Goal: Transaction & Acquisition: Purchase product/service

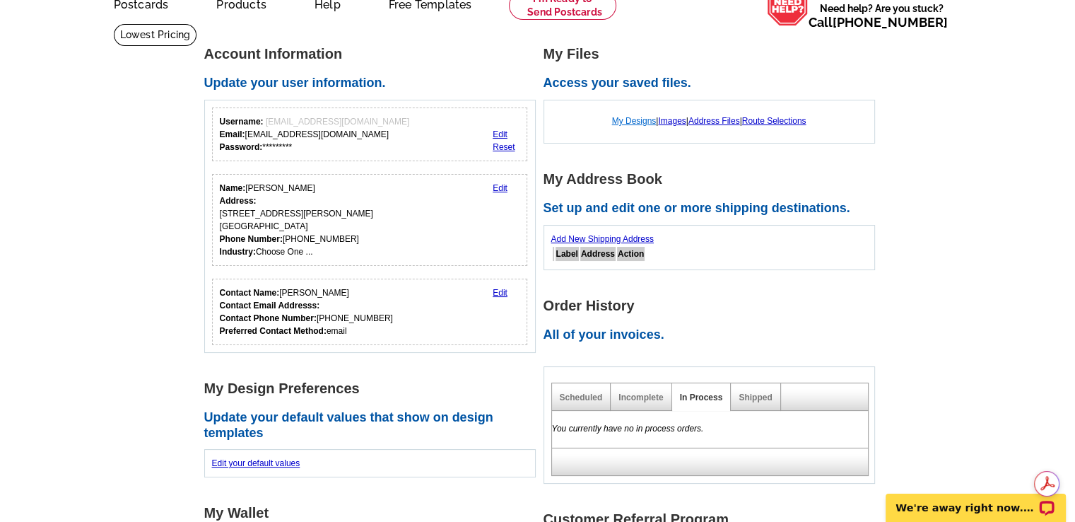
click at [638, 119] on link "My Designs" at bounding box center [634, 121] width 45 height 10
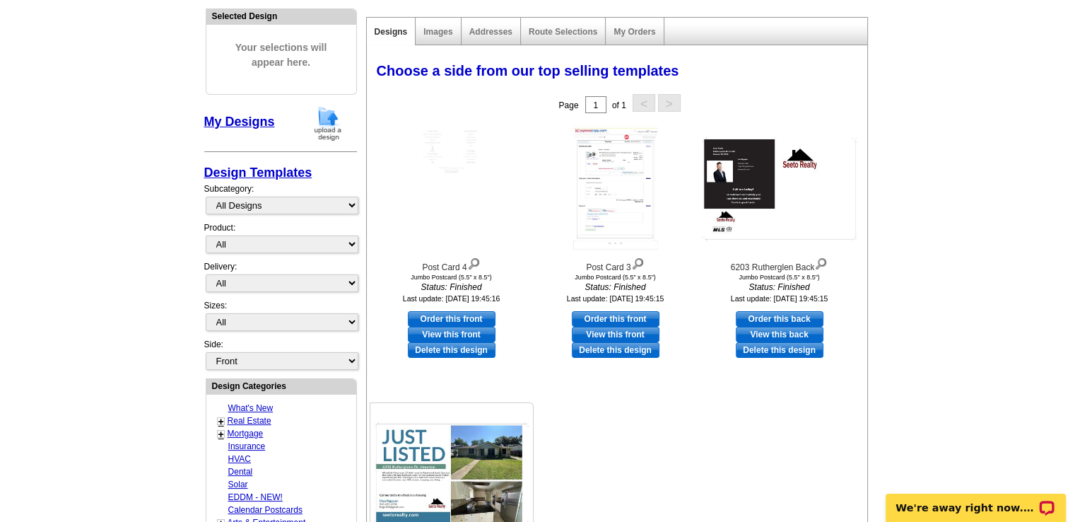
scroll to position [141, 0]
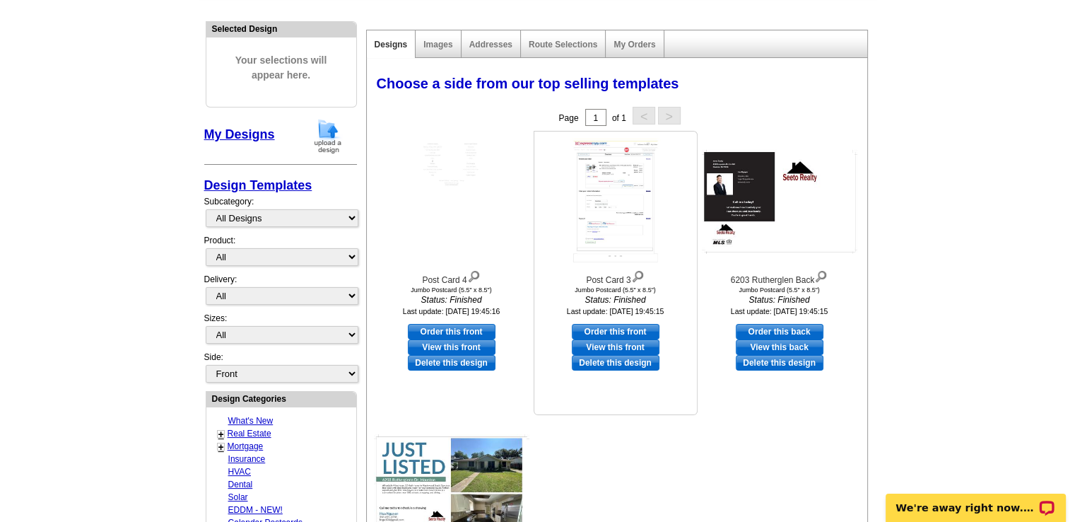
click at [636, 224] on img at bounding box center [616, 201] width 90 height 127
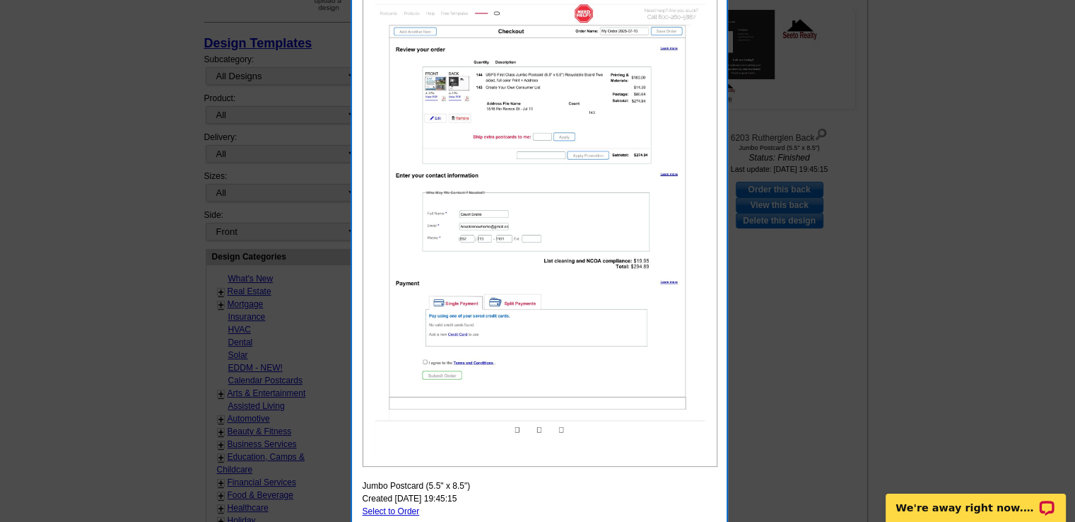
scroll to position [283, 0]
click at [809, 296] on div at bounding box center [537, 119] width 1075 height 805
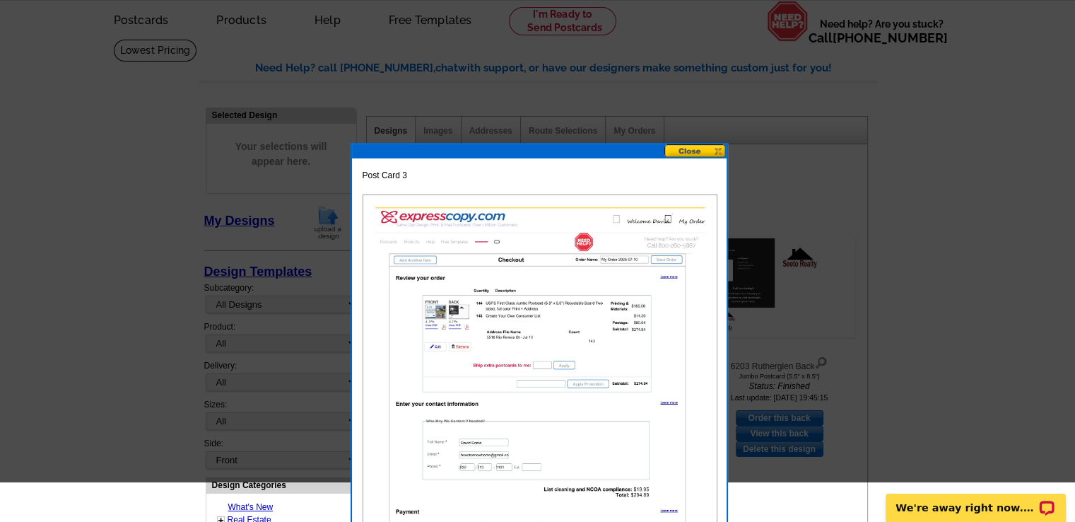
scroll to position [0, 0]
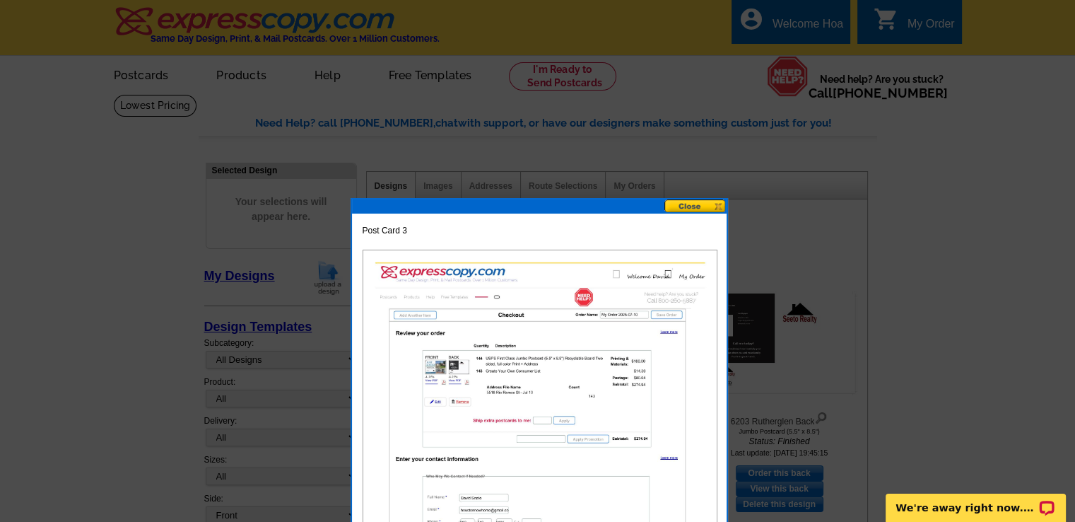
click at [707, 202] on button at bounding box center [696, 205] width 62 height 13
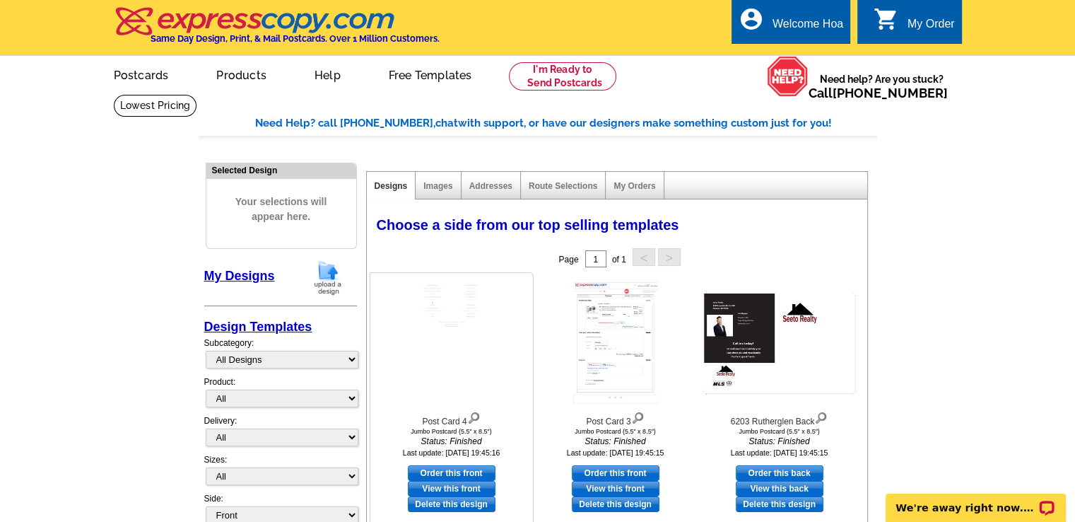
click at [439, 317] on img at bounding box center [452, 342] width 90 height 127
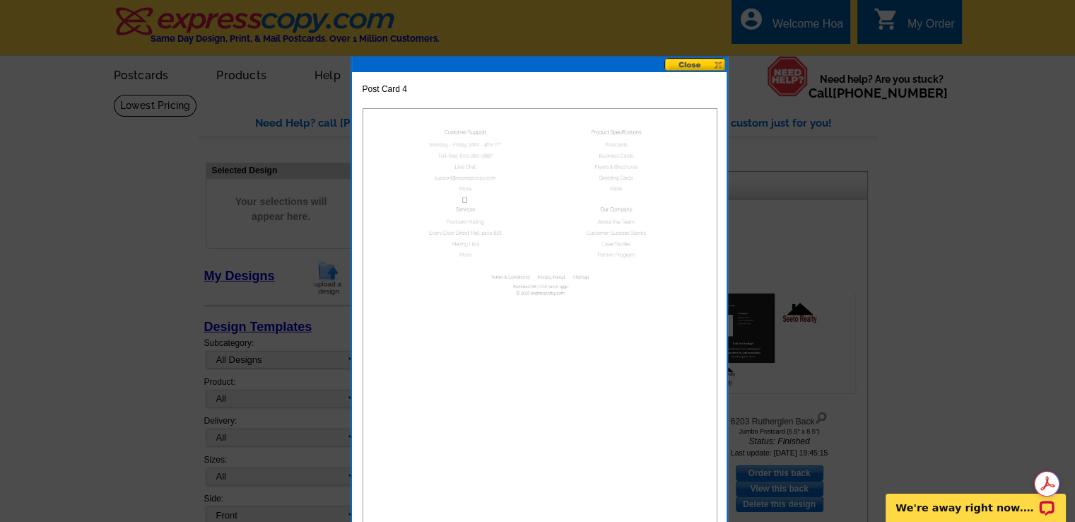
click at [689, 63] on button at bounding box center [696, 64] width 62 height 13
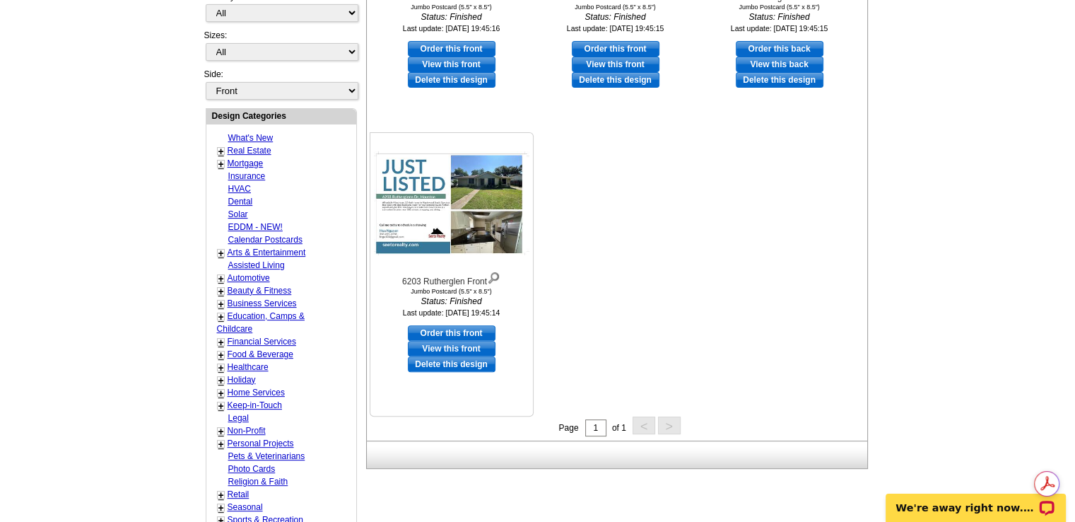
click at [472, 332] on link "Order this front" at bounding box center [452, 333] width 88 height 16
select select "2"
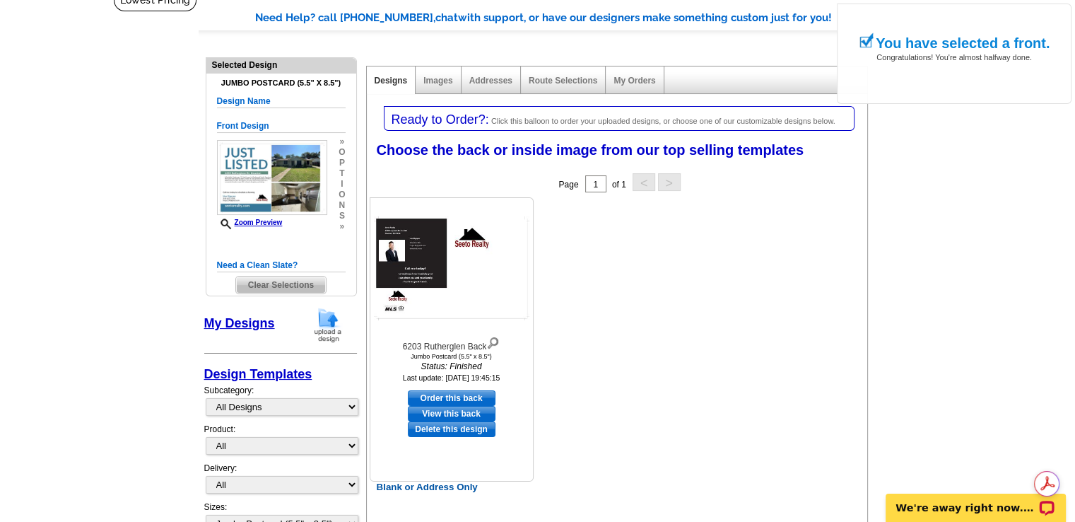
scroll to position [141, 0]
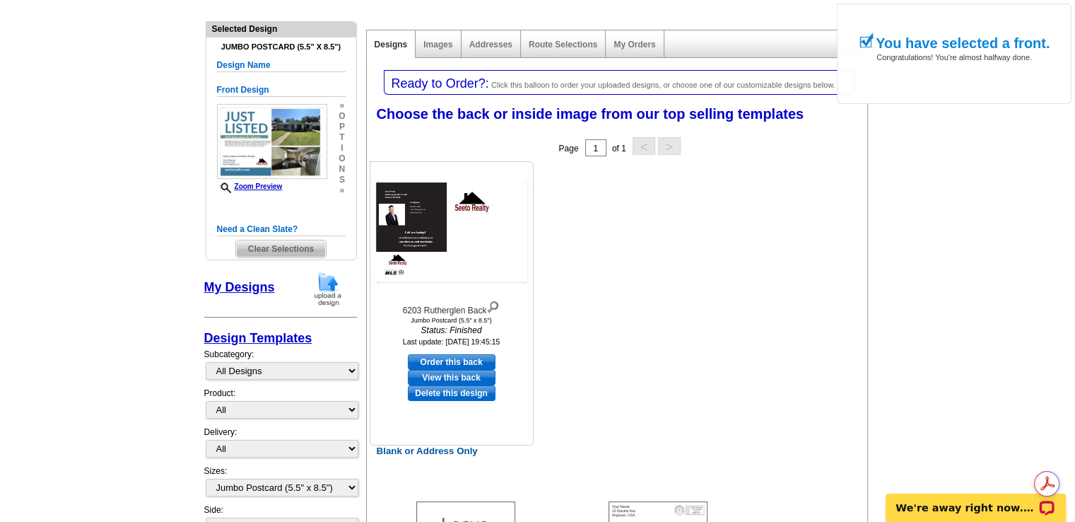
click at [461, 358] on link "Order this back" at bounding box center [452, 362] width 88 height 16
select select "front"
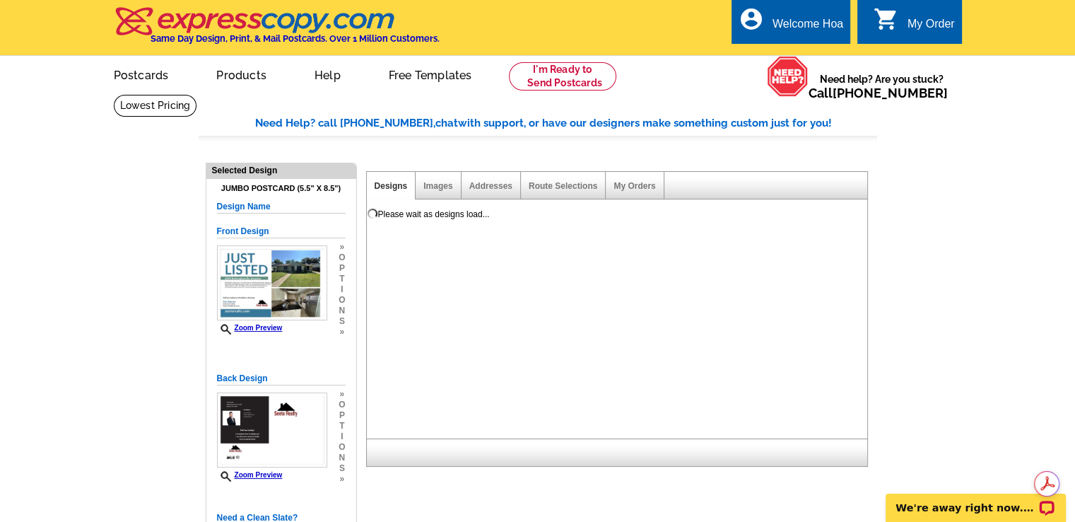
scroll to position [0, 0]
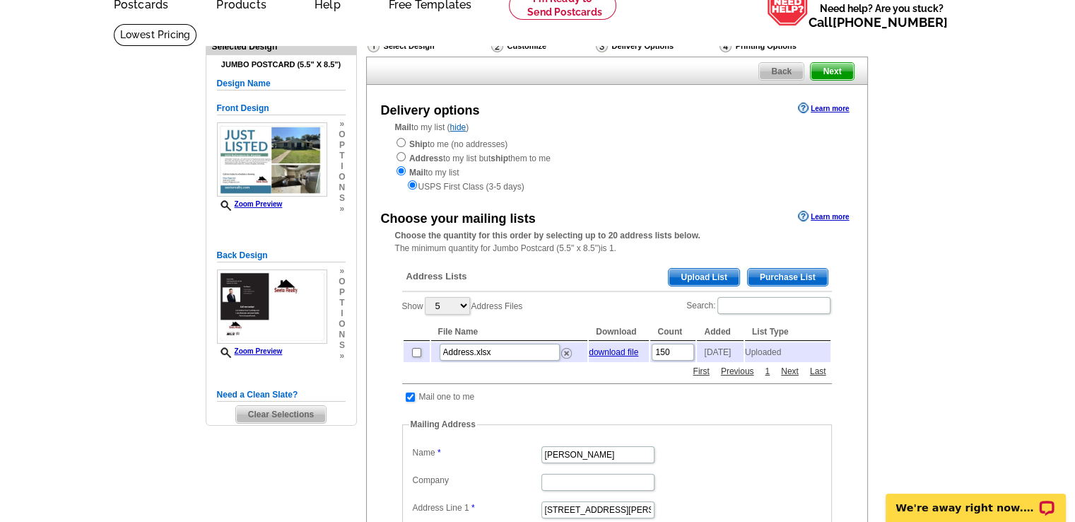
click at [406, 46] on div "Select Design" at bounding box center [428, 48] width 124 height 18
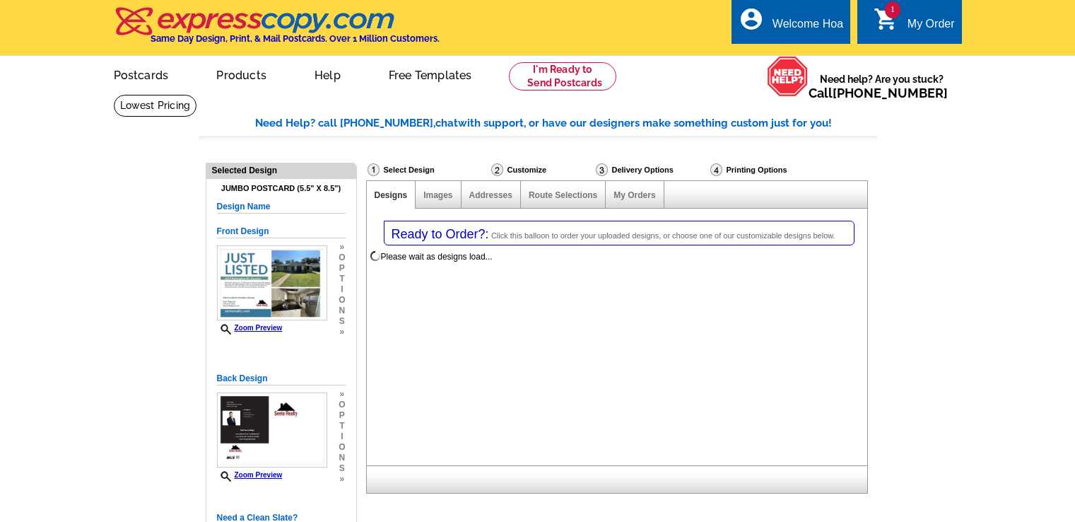
select select "1"
select select "2"
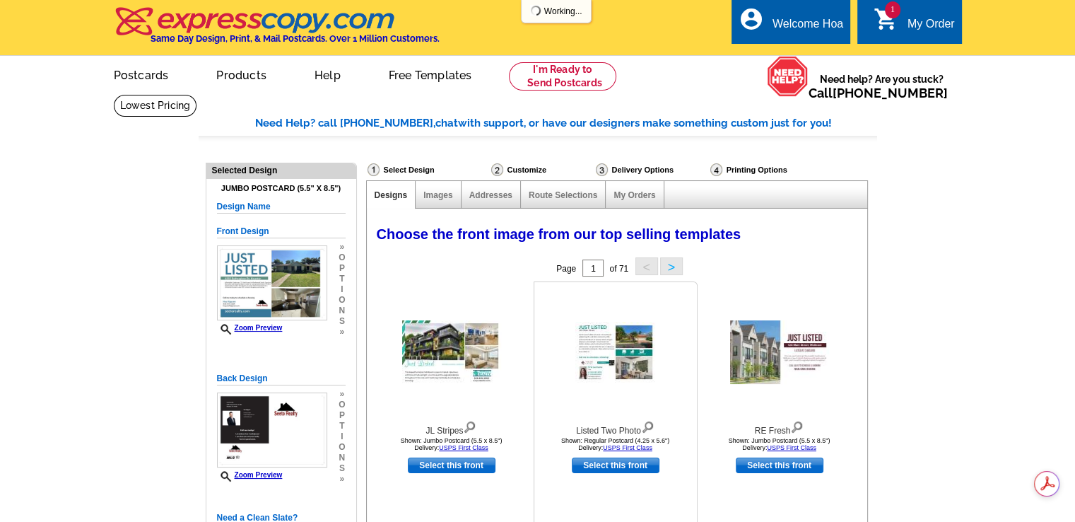
select select "785"
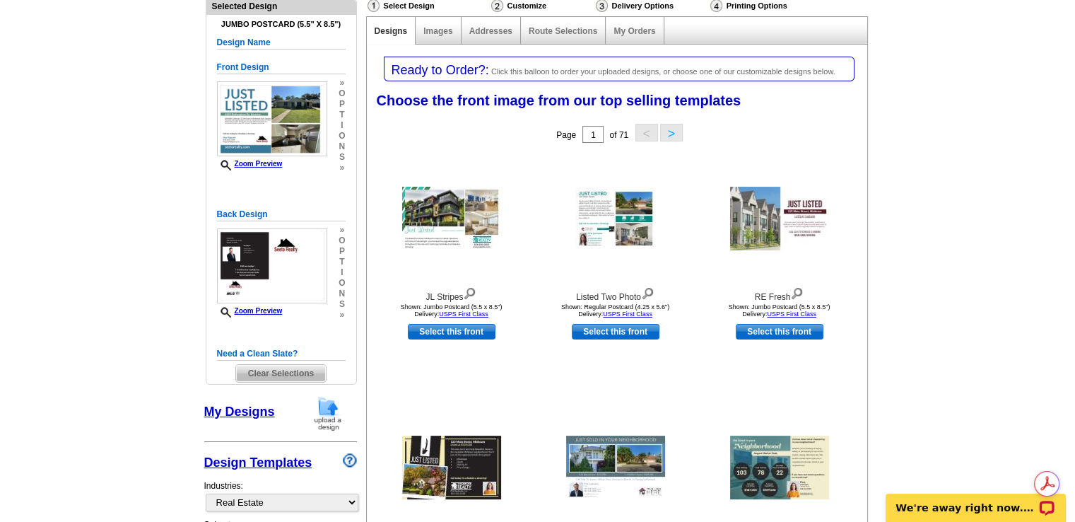
scroll to position [354, 0]
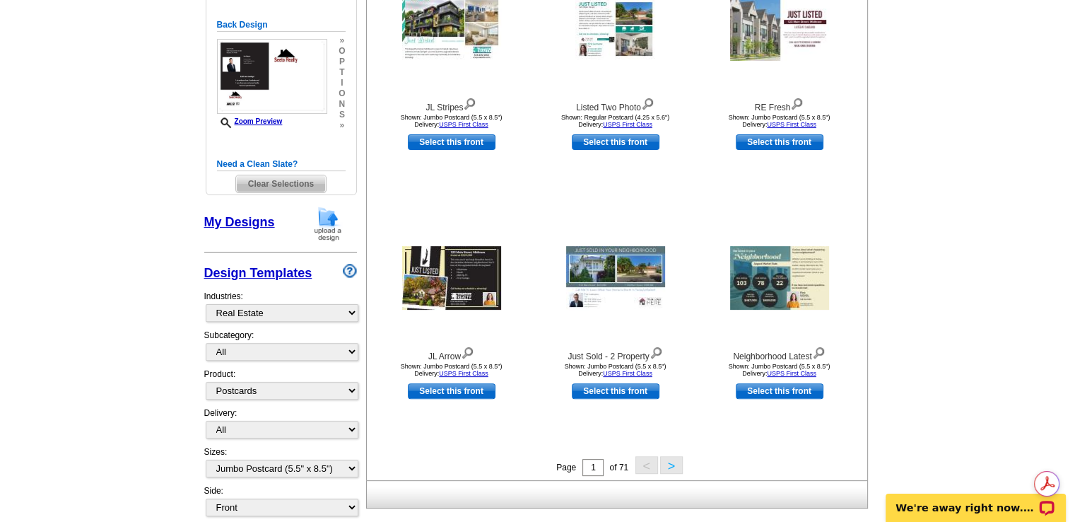
click at [334, 223] on img at bounding box center [328, 224] width 37 height 36
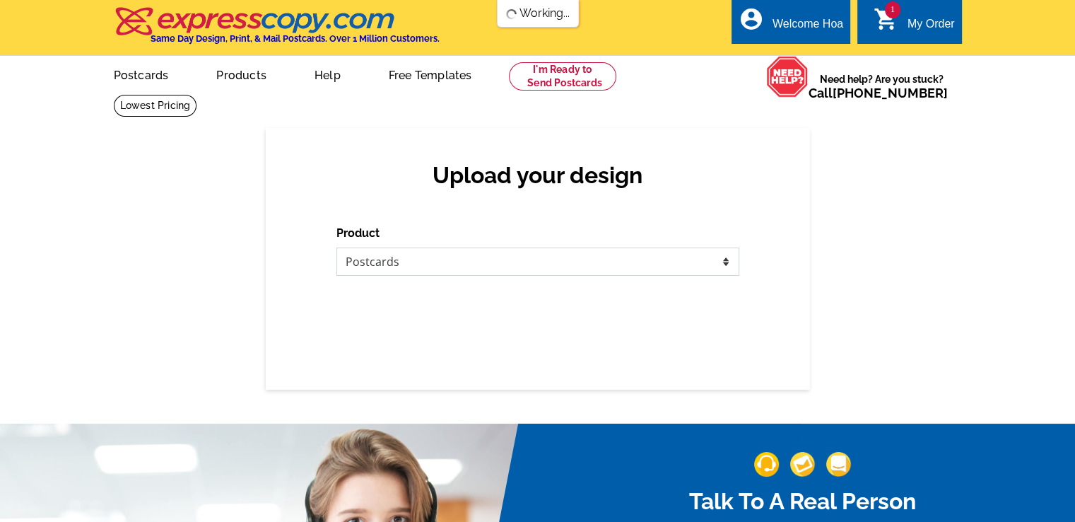
click at [503, 261] on select "Please select the type of file... Postcards Business Cards Letters and flyers G…" at bounding box center [538, 261] width 403 height 28
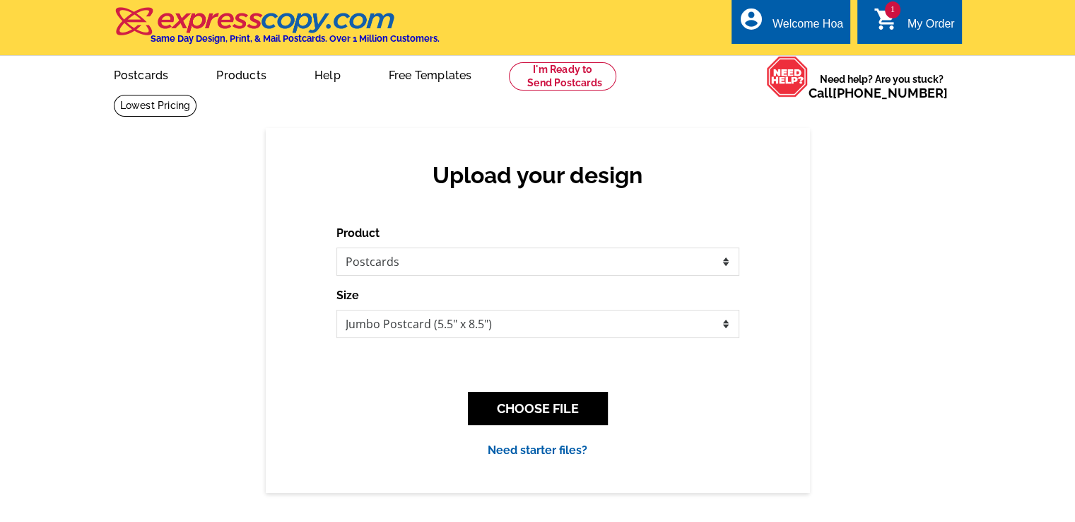
click at [538, 222] on div "Upload your design Product Please select the type of file... Postcards Business…" at bounding box center [538, 310] width 544 height 364
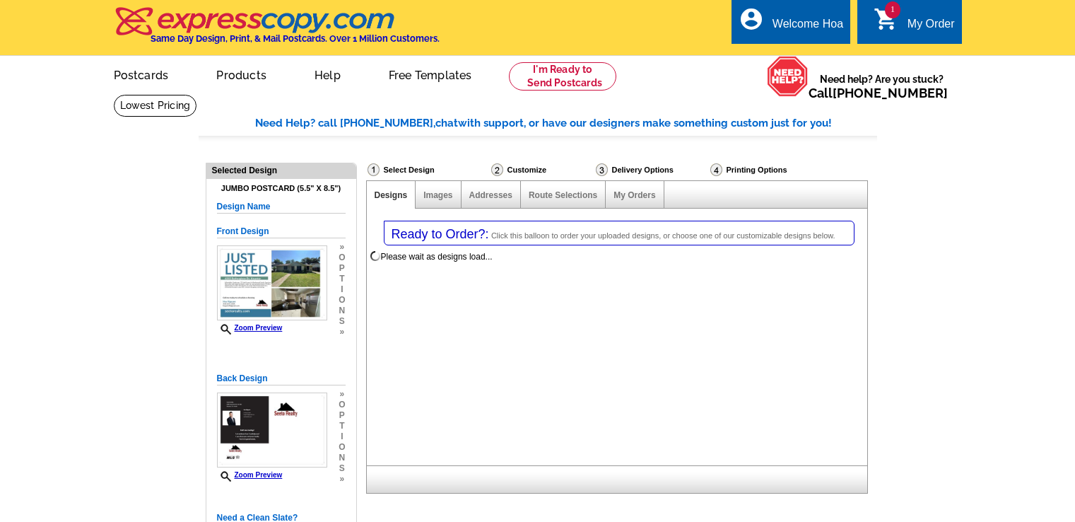
select select
select select "1"
select select "2"
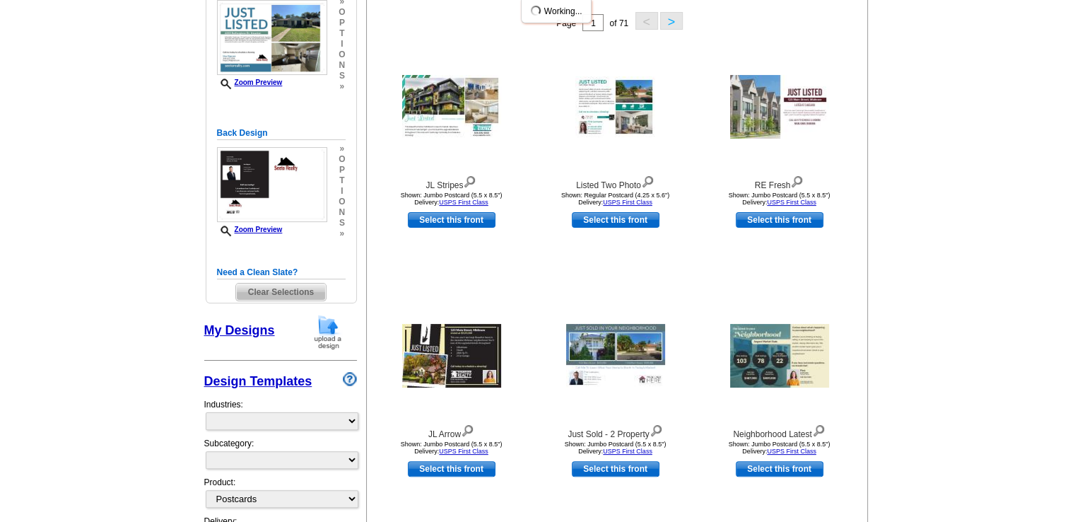
select select "785"
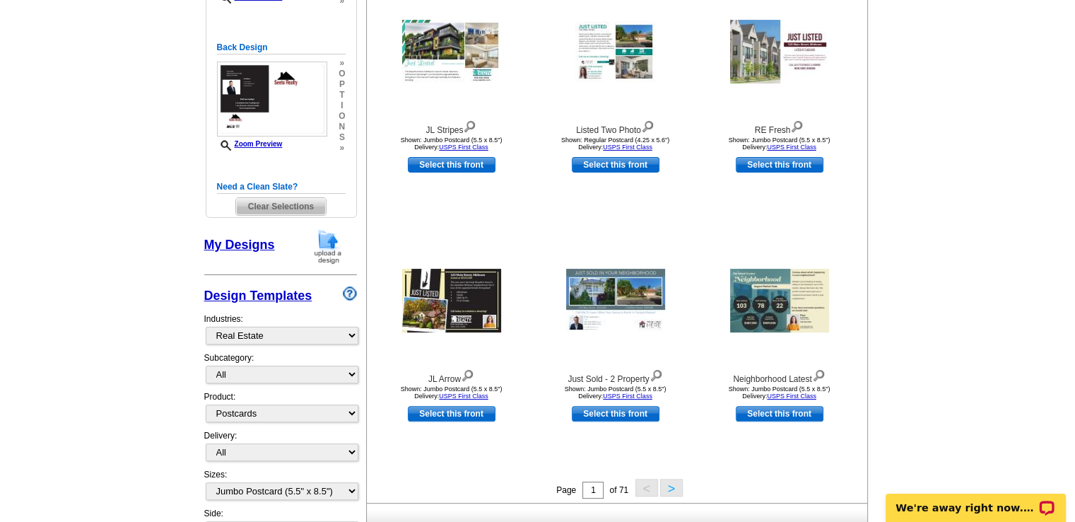
scroll to position [147, 0]
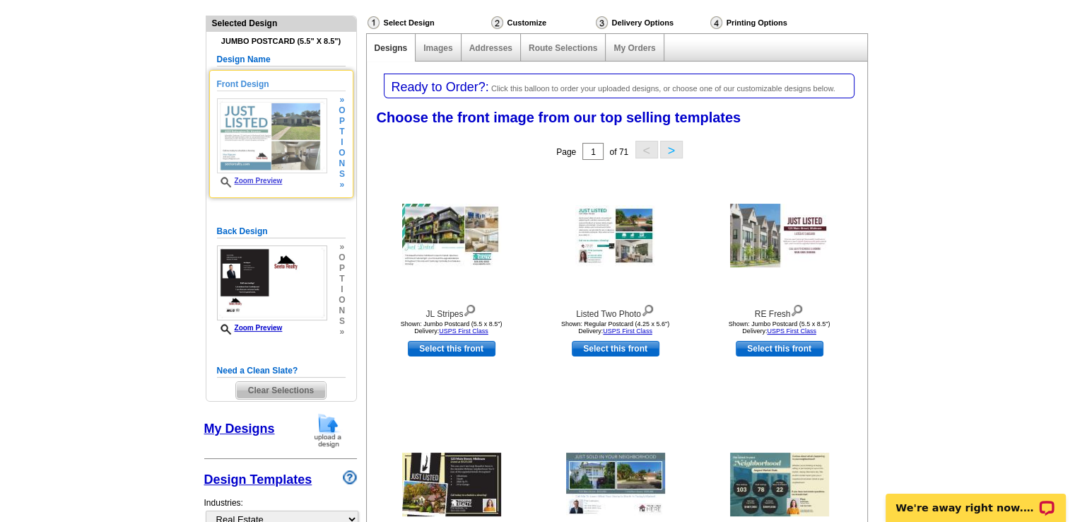
click at [269, 110] on img at bounding box center [272, 135] width 110 height 75
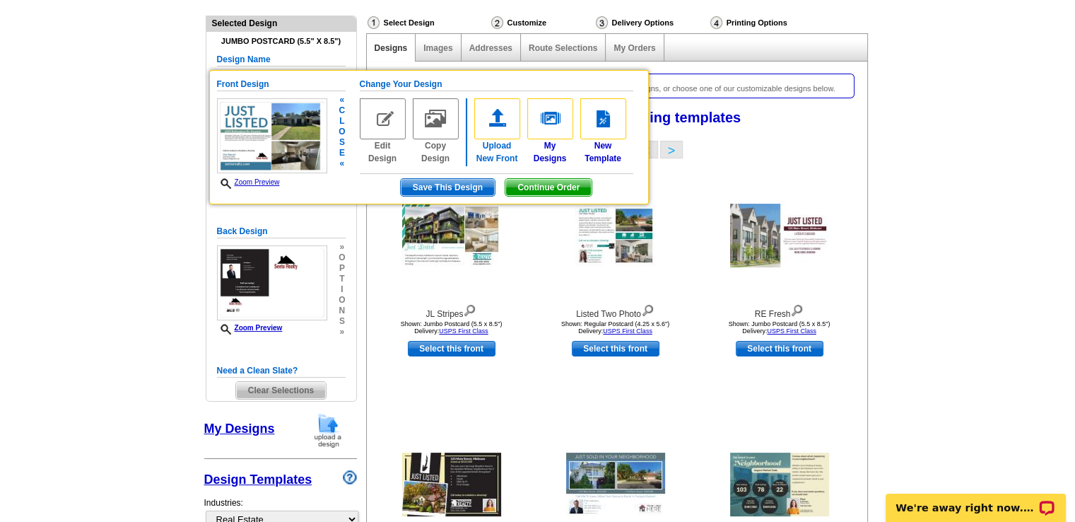
click at [487, 117] on img at bounding box center [497, 118] width 46 height 41
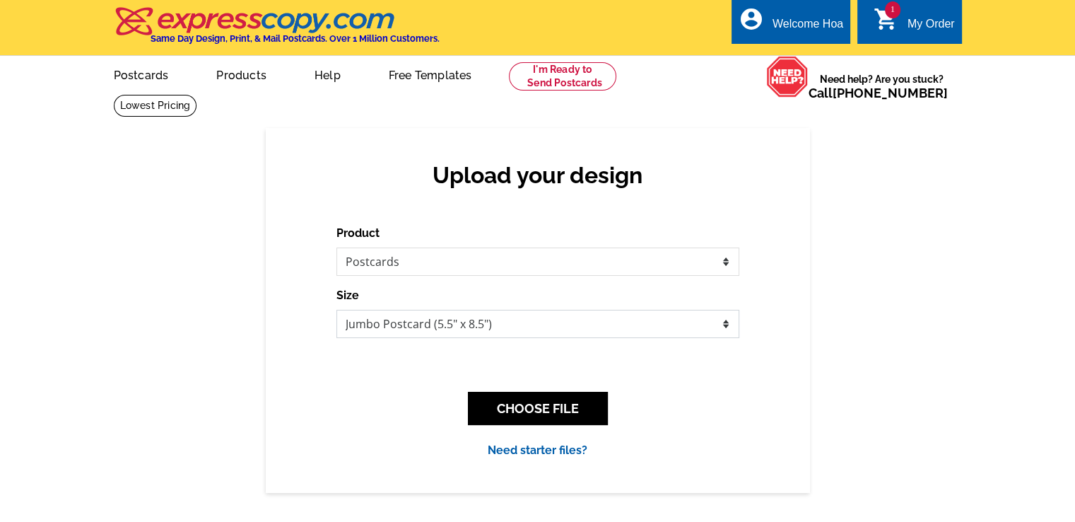
click at [498, 325] on select "Jumbo Postcard (5.5" x 8.5") Regular Postcard (4.25" x 5.6") Panoramic Postcard…" at bounding box center [538, 324] width 403 height 28
click at [499, 317] on select "Jumbo Postcard (5.5" x 8.5") Regular Postcard (4.25" x 5.6") Panoramic Postcard…" at bounding box center [538, 324] width 403 height 28
click at [539, 405] on button "CHOOSE FILE" at bounding box center [538, 408] width 140 height 33
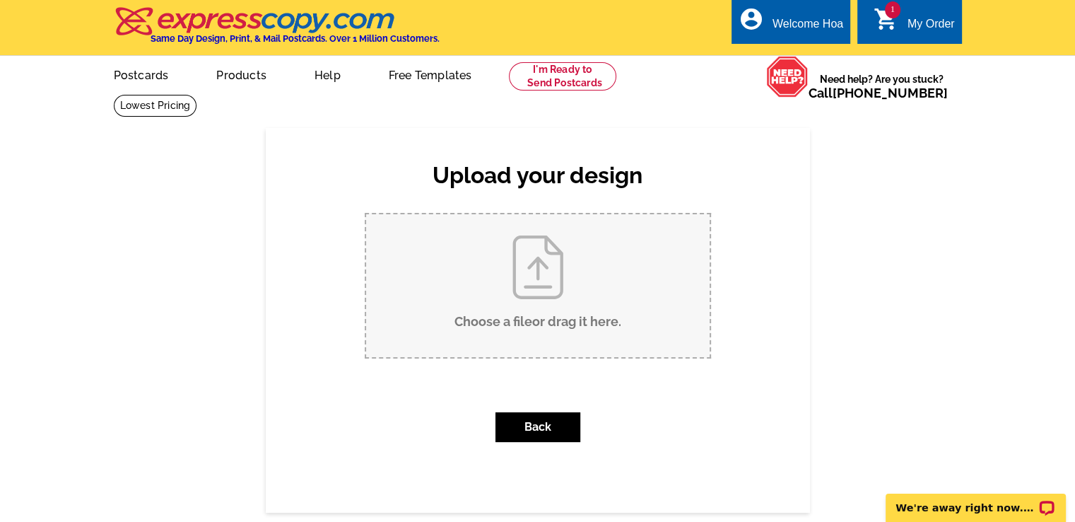
click at [498, 266] on input "Choose a file or drag it here ." at bounding box center [538, 285] width 344 height 143
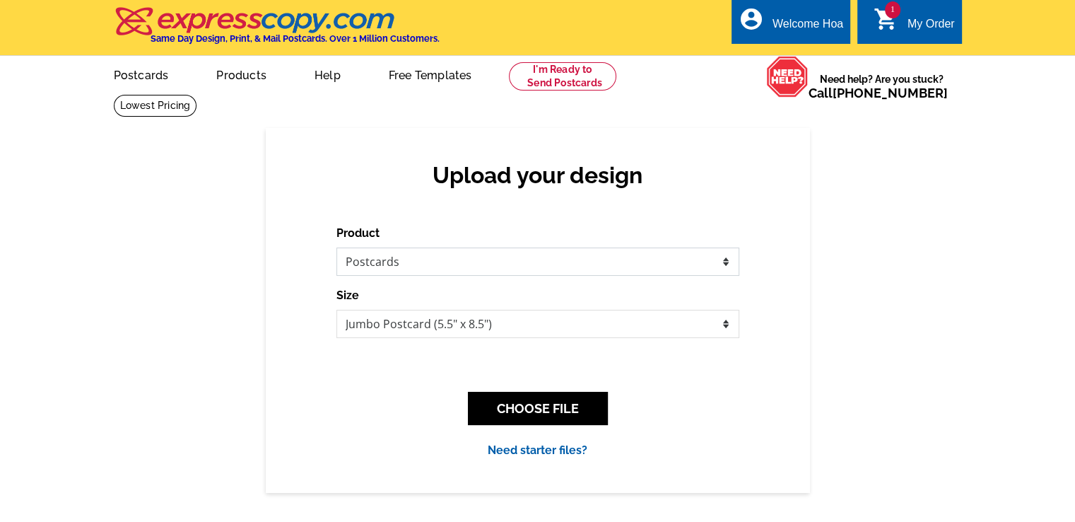
click at [387, 257] on select "Please select the type of file... Postcards Business Cards Letters and flyers G…" at bounding box center [538, 261] width 403 height 28
click at [387, 254] on select "Please select the type of file... Postcards Business Cards Letters and flyers G…" at bounding box center [538, 261] width 403 height 28
click at [418, 313] on select "Jumbo Postcard (5.5" x 8.5") Regular Postcard (4.25" x 5.6") Panoramic Postcard…" at bounding box center [538, 324] width 403 height 28
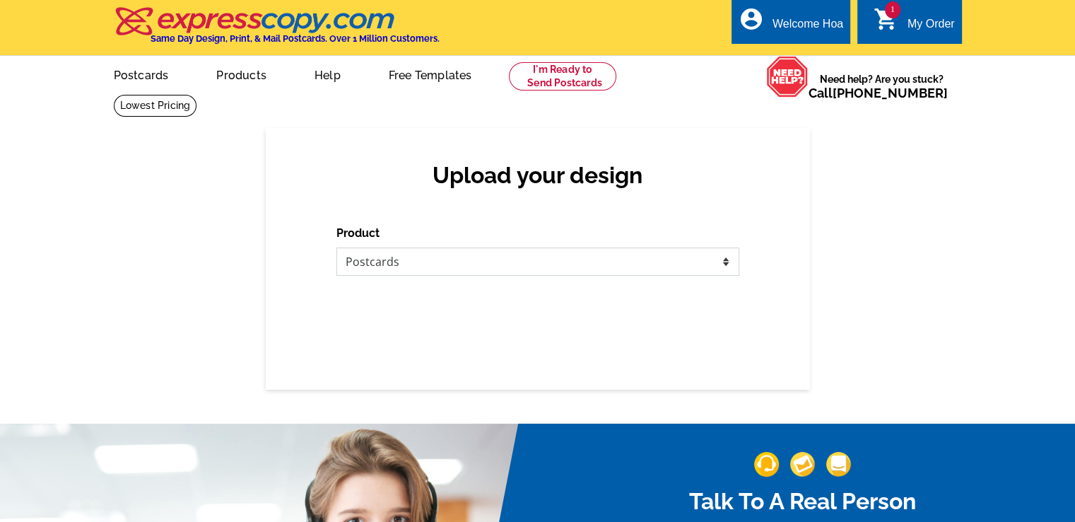
click at [437, 253] on select "Please select the type of file... Postcards Business Cards Letters and flyers G…" at bounding box center [538, 261] width 403 height 28
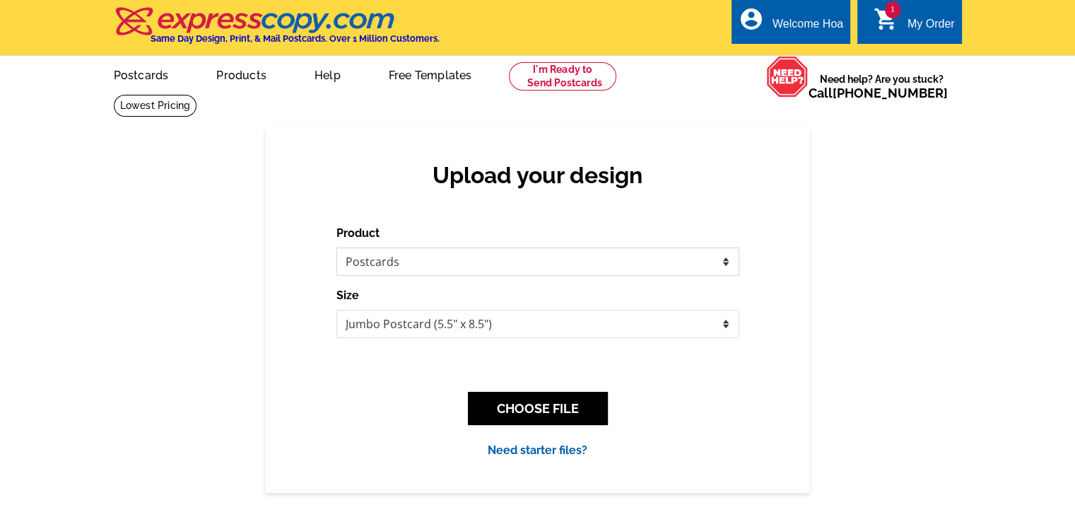
click at [437, 253] on select "Please select the type of file... Postcards Business Cards Letters and flyers G…" at bounding box center [538, 261] width 403 height 28
click at [438, 304] on div "Size Jumbo Postcard (5.5" x 8.5") Regular Postcard (4.25" x 5.6") Panoramic Pos…" at bounding box center [538, 312] width 403 height 51
click at [467, 344] on div "Product Please select the type of file... Postcards Business Cards Letters and …" at bounding box center [538, 342] width 403 height 234
click at [473, 329] on select "Jumbo Postcard (5.5" x 8.5") Regular Postcard (4.25" x 5.6") Panoramic Postcard…" at bounding box center [538, 324] width 403 height 28
click at [473, 328] on select "Jumbo Postcard (5.5" x 8.5") Regular Postcard (4.25" x 5.6") Panoramic Postcard…" at bounding box center [538, 324] width 403 height 28
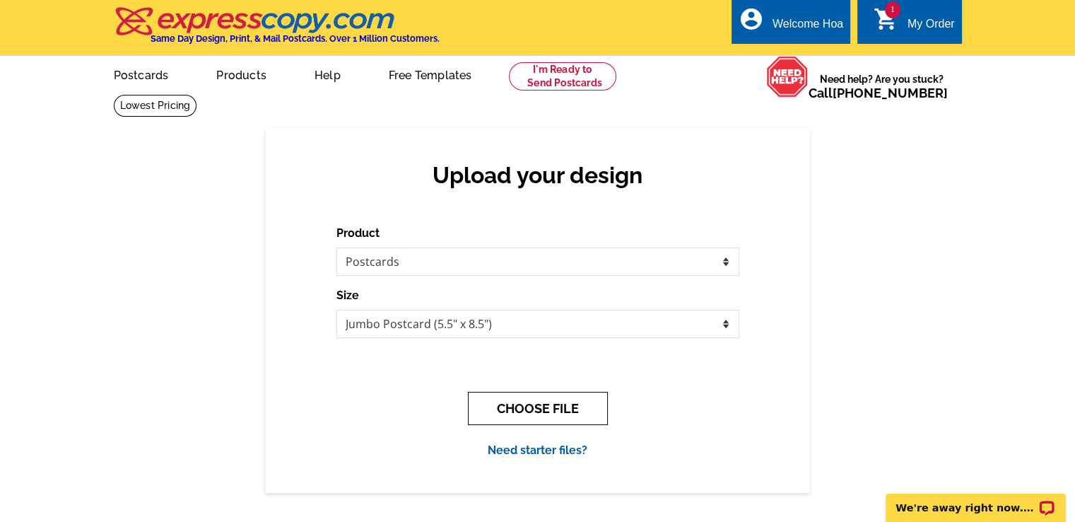
click at [525, 402] on button "CHOOSE FILE" at bounding box center [538, 408] width 140 height 33
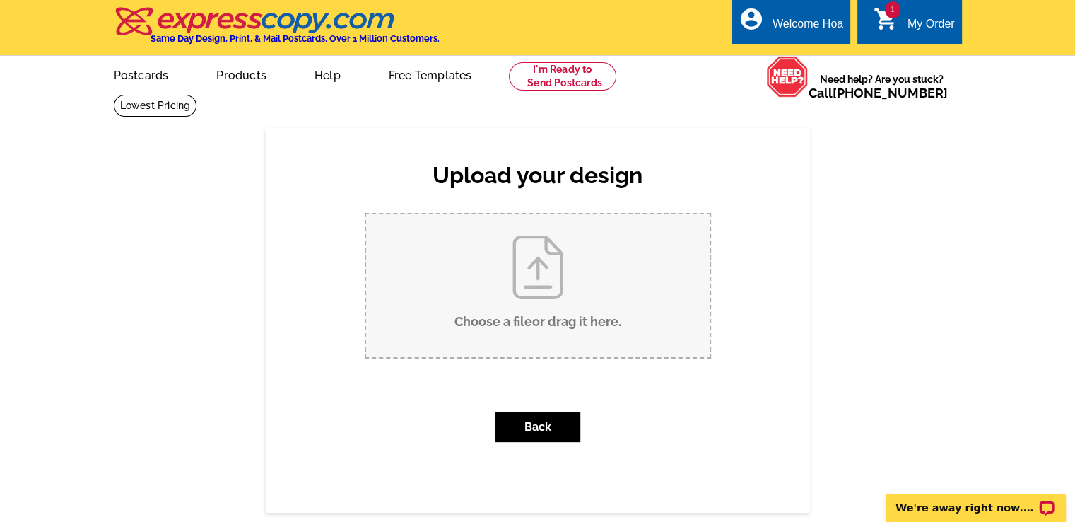
click at [541, 293] on input "Choose a file or drag it here ." at bounding box center [538, 285] width 344 height 143
type input "C:\fakepath\1.jpg"
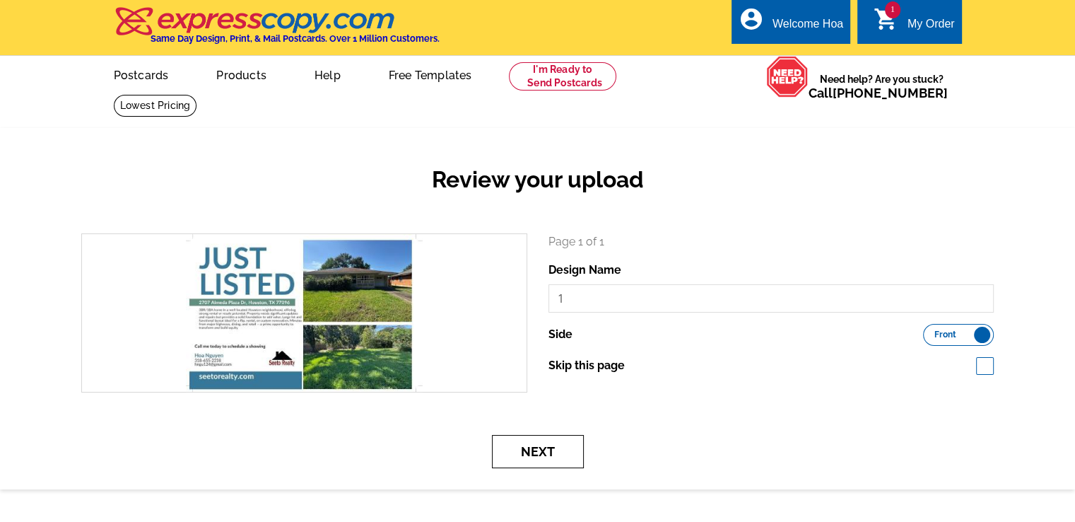
click at [568, 443] on button "Next" at bounding box center [538, 451] width 92 height 33
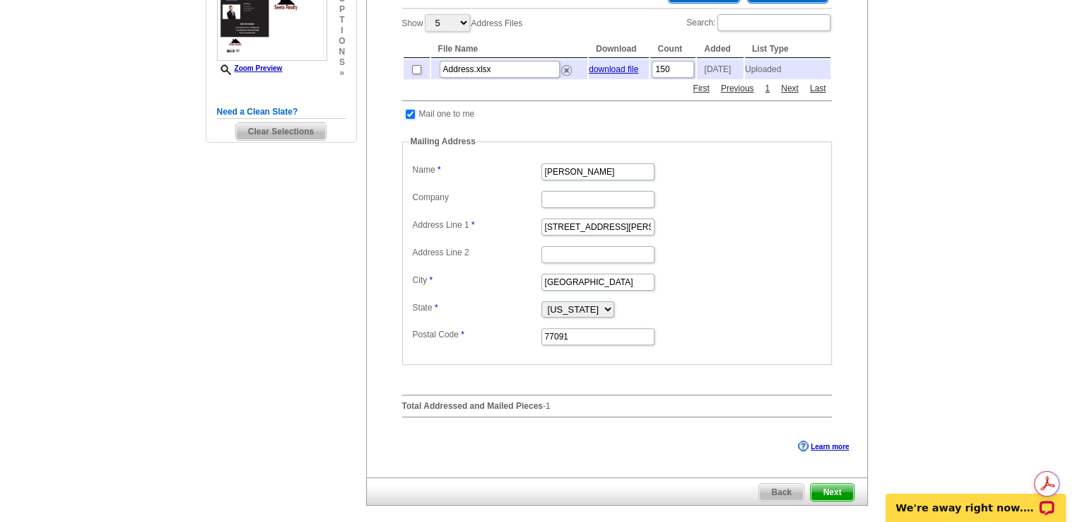
click at [823, 484] on link "Next" at bounding box center [832, 492] width 44 height 18
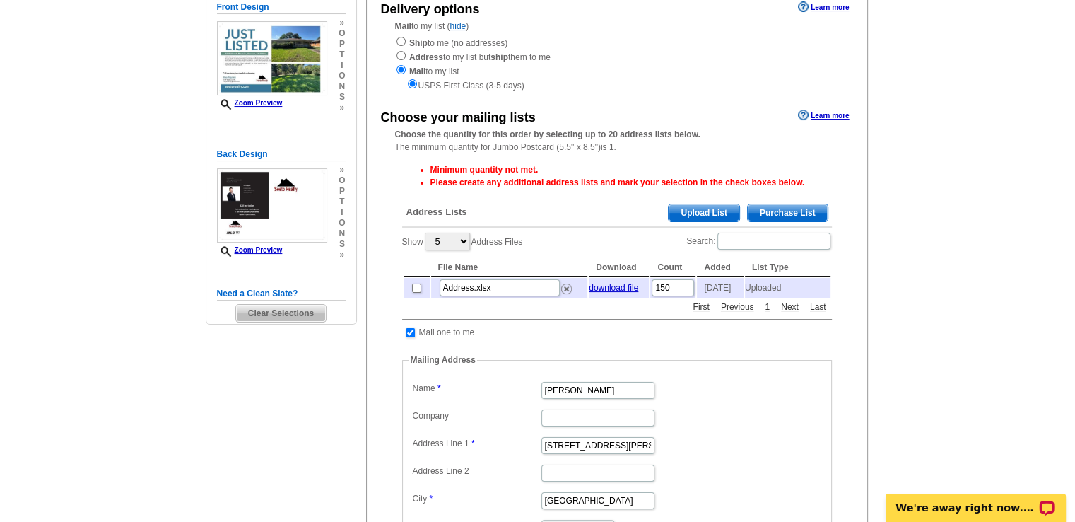
scroll to position [141, 0]
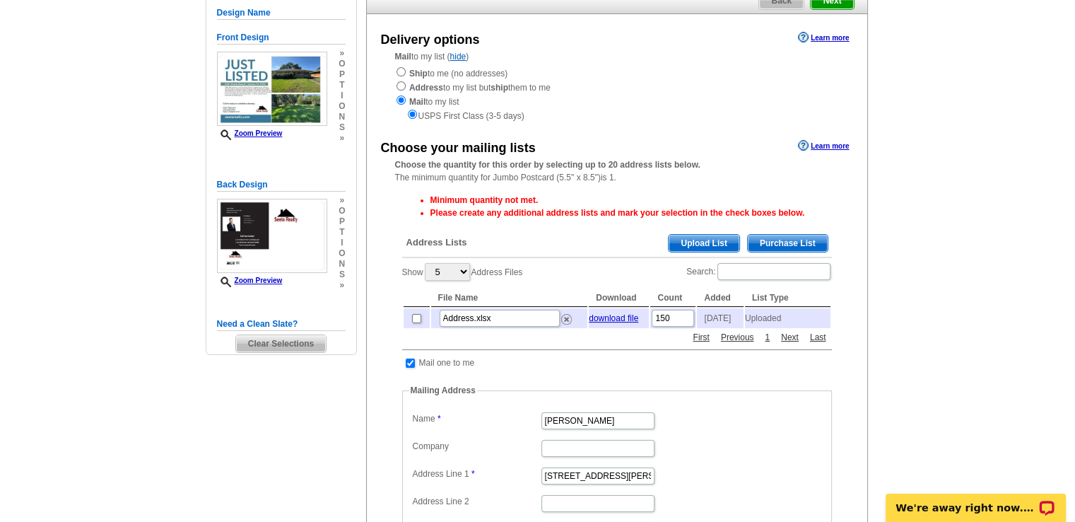
click at [471, 89] on div "Ship to me (no addresses) Address to my list but ship them to me Mail to my lis…" at bounding box center [617, 94] width 444 height 57
click at [410, 318] on td at bounding box center [417, 318] width 26 height 20
click at [413, 321] on input "checkbox" at bounding box center [416, 318] width 9 height 9
checkbox input "true"
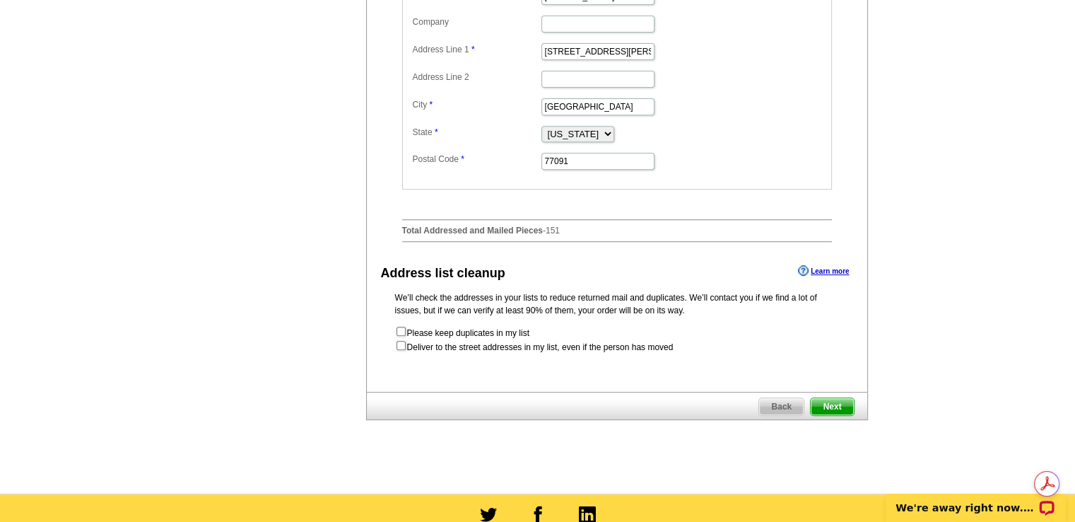
click at [843, 407] on span "Next" at bounding box center [832, 406] width 42 height 17
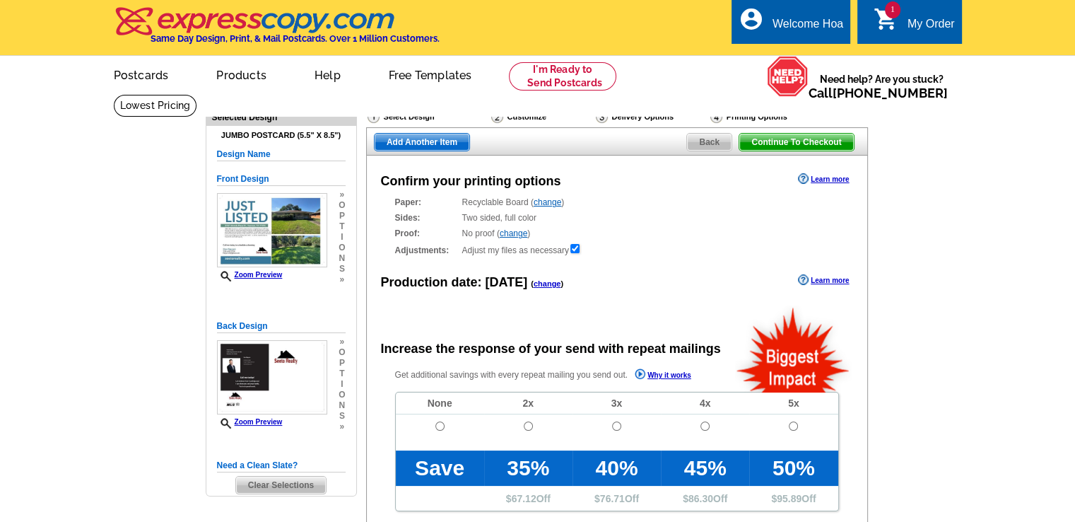
radio input "false"
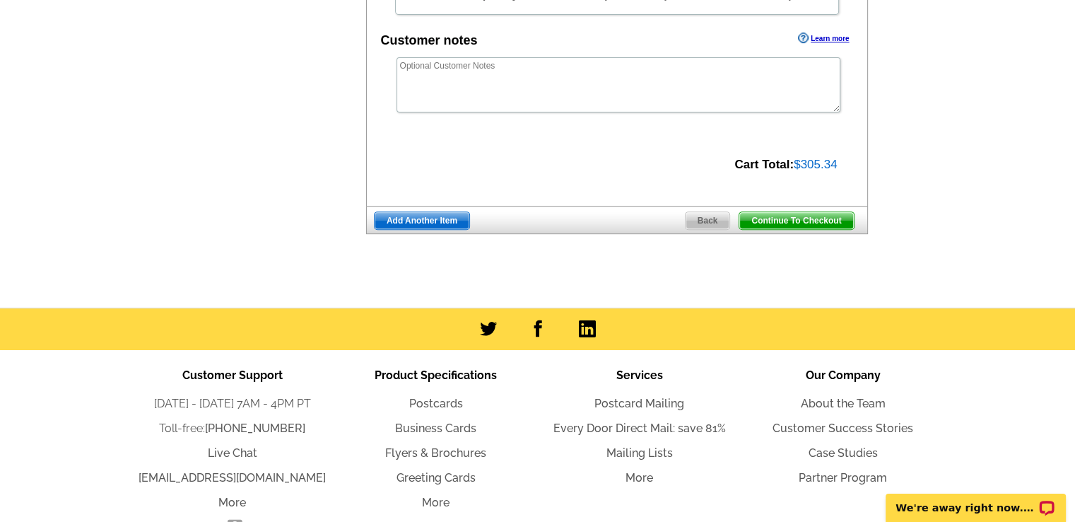
scroll to position [566, 0]
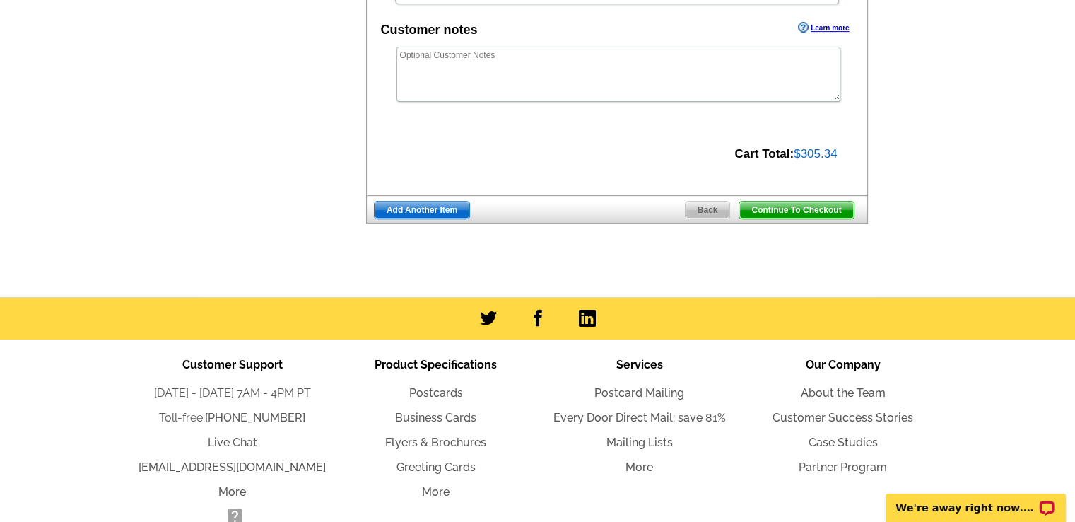
click at [780, 209] on span "Continue To Checkout" at bounding box center [797, 210] width 114 height 17
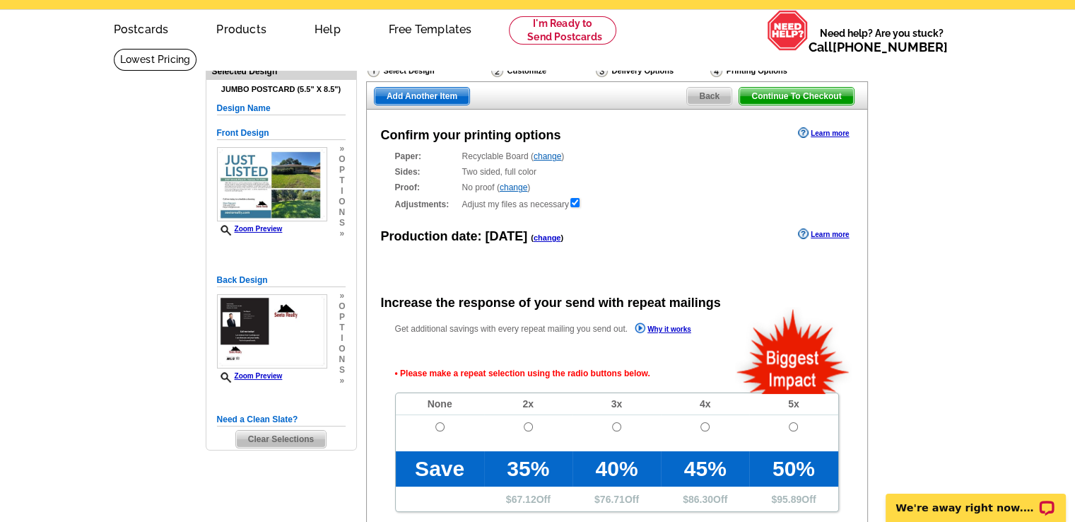
scroll to position [0, 0]
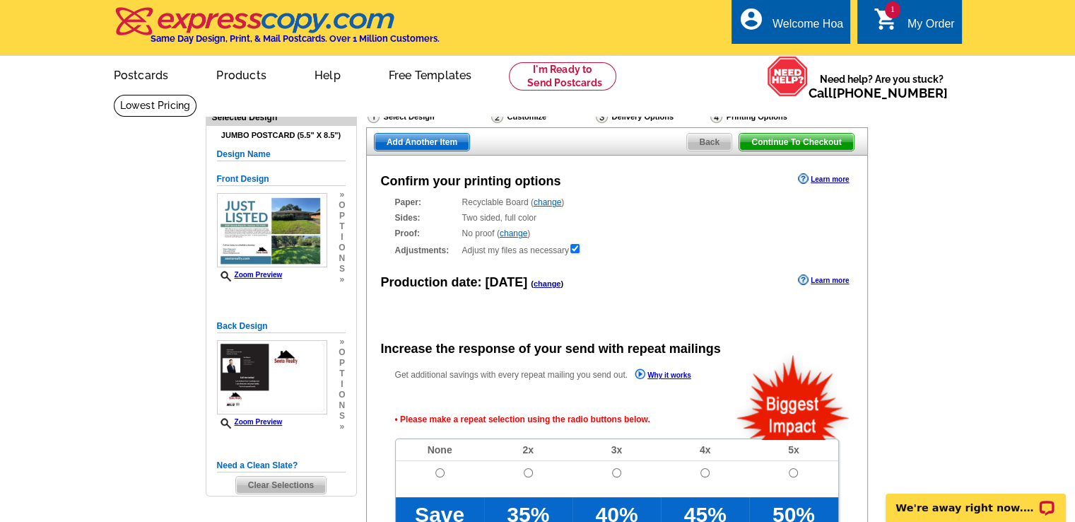
click at [769, 156] on div "Continue To Checkout Back Add Another Item" at bounding box center [617, 141] width 502 height 28
click at [770, 150] on span "Continue To Checkout" at bounding box center [797, 142] width 114 height 17
click at [772, 141] on span "Continue To Checkout" at bounding box center [797, 142] width 114 height 17
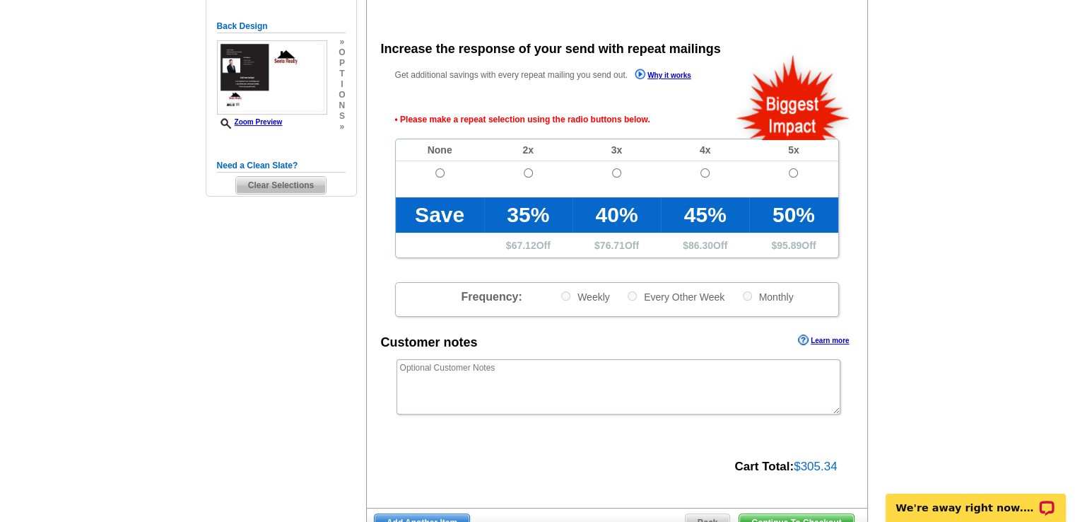
click at [433, 185] on span at bounding box center [440, 189] width 88 height 16
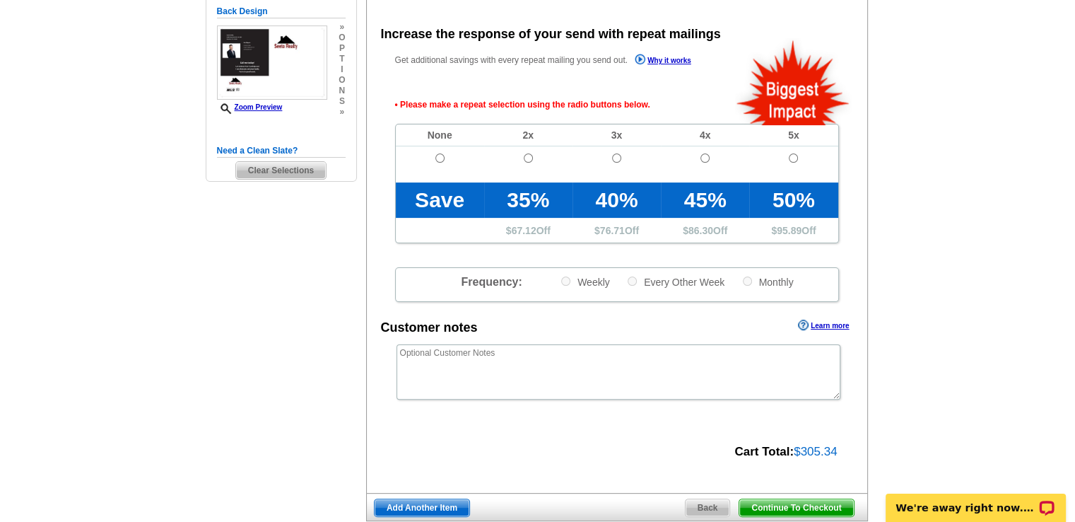
scroll to position [317, 0]
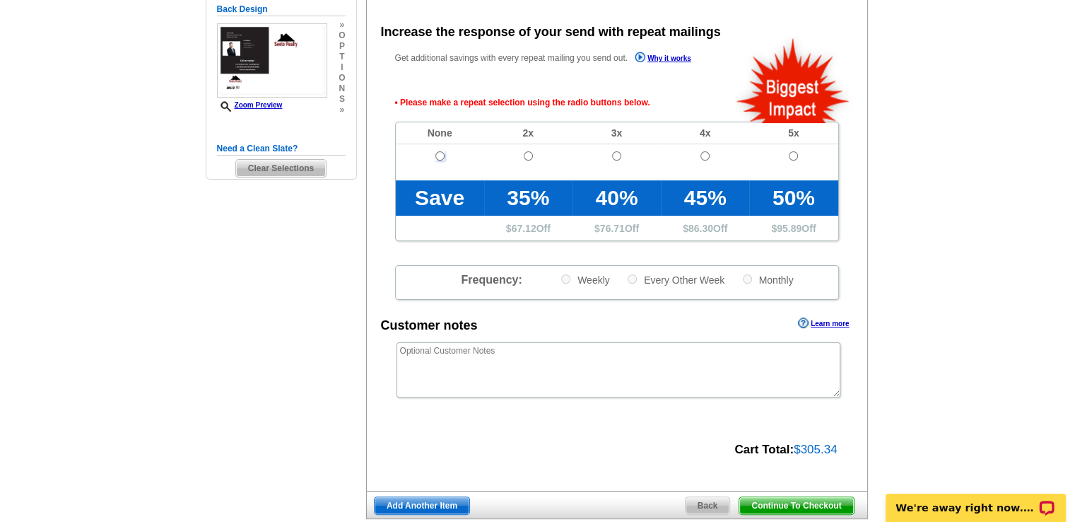
click at [444, 157] on td at bounding box center [440, 162] width 88 height 36
click at [443, 156] on td at bounding box center [440, 162] width 88 height 36
click at [440, 156] on input "radio" at bounding box center [440, 155] width 9 height 9
radio input "true"
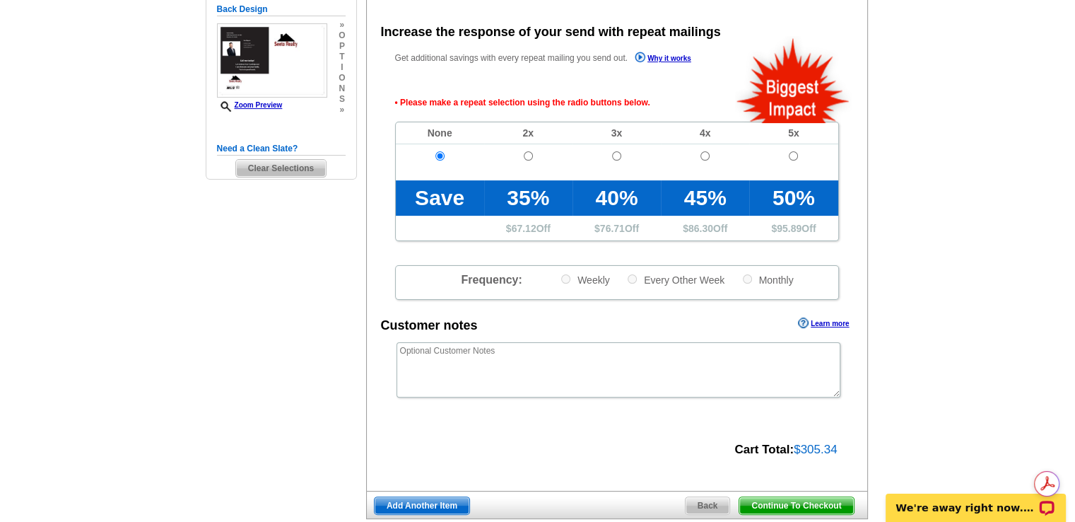
click at [803, 506] on span "Continue To Checkout" at bounding box center [797, 505] width 114 height 17
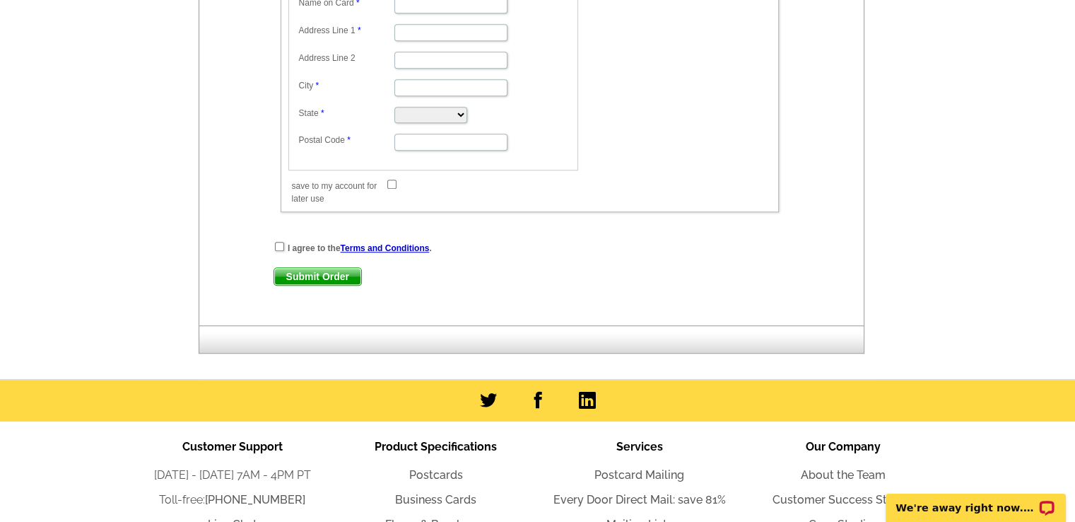
click at [699, 267] on div "Submit Order Submit Order" at bounding box center [530, 276] width 513 height 18
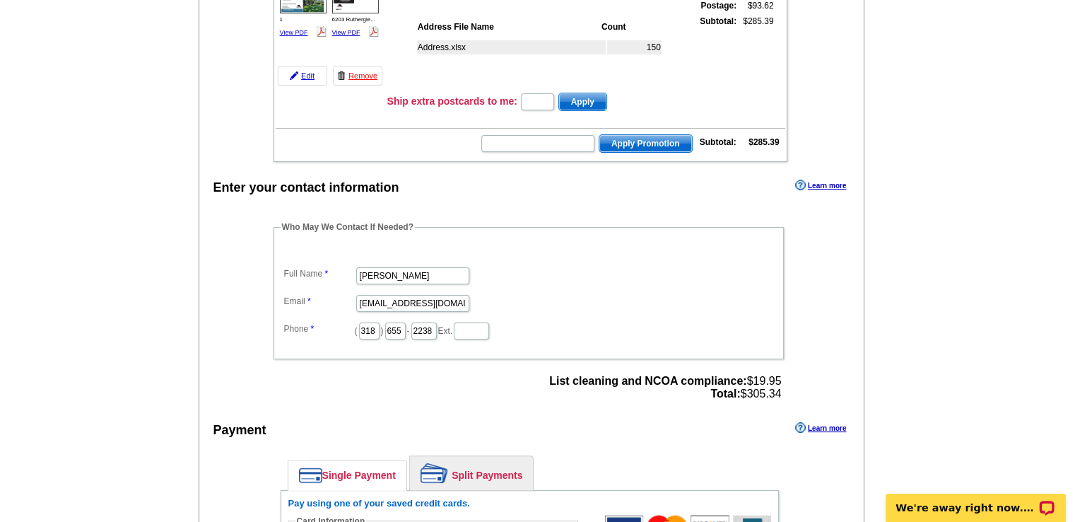
scroll to position [212, 0]
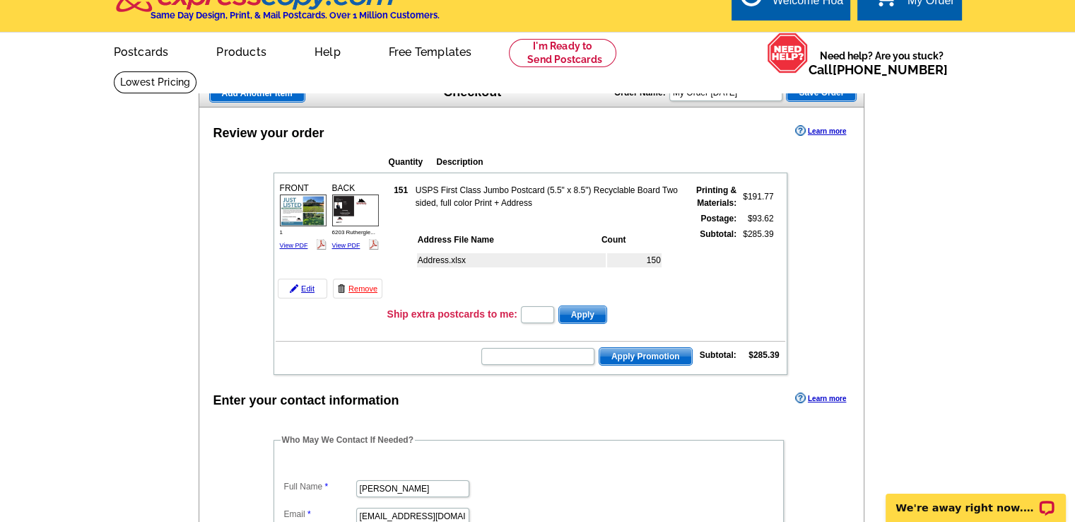
scroll to position [0, 0]
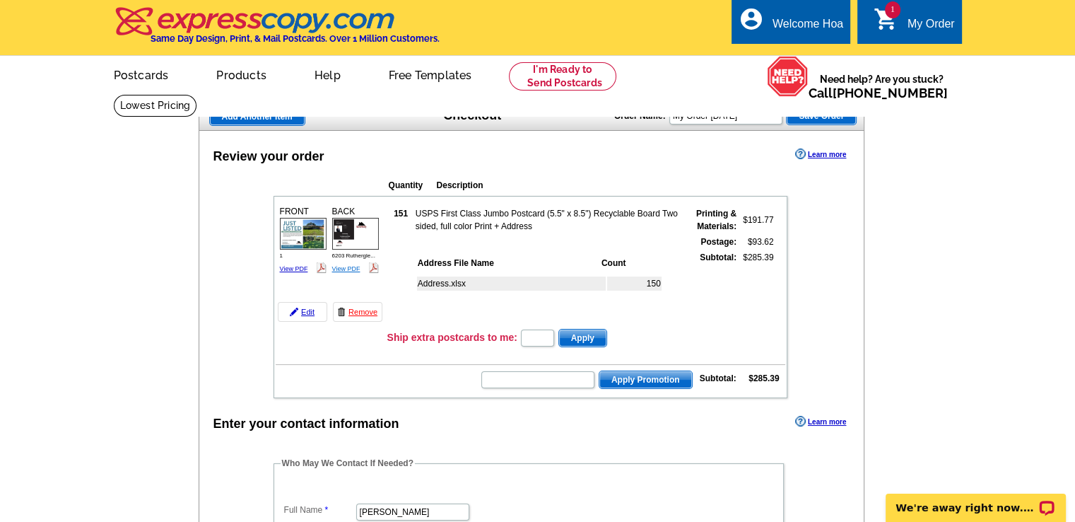
click at [337, 267] on link "View PDF" at bounding box center [346, 268] width 28 height 7
